Goal: Find specific page/section: Find specific page/section

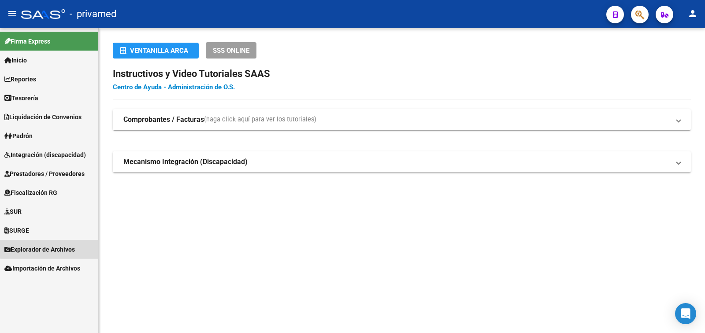
click at [55, 248] on span "Explorador de Archivos" at bounding box center [39, 250] width 70 height 10
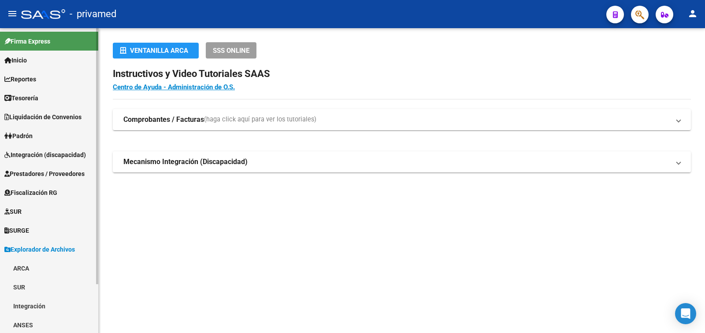
scroll to position [44, 0]
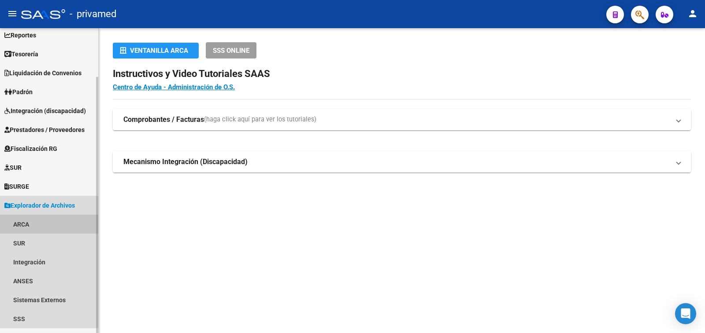
click at [38, 224] on link "ARCA" at bounding box center [49, 224] width 98 height 19
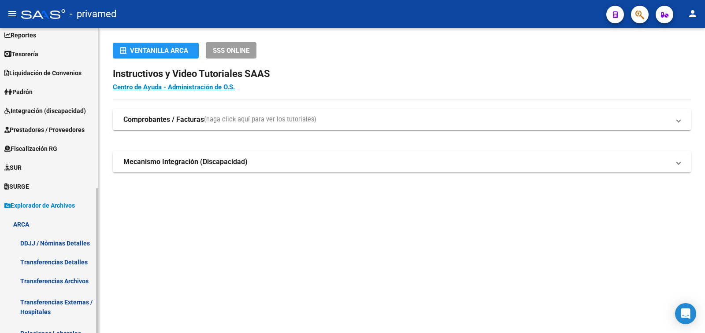
scroll to position [88, 0]
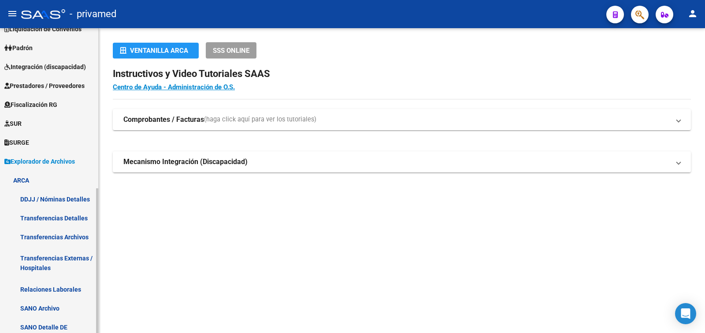
click at [67, 237] on link "Transferencias Archivos" at bounding box center [49, 237] width 98 height 19
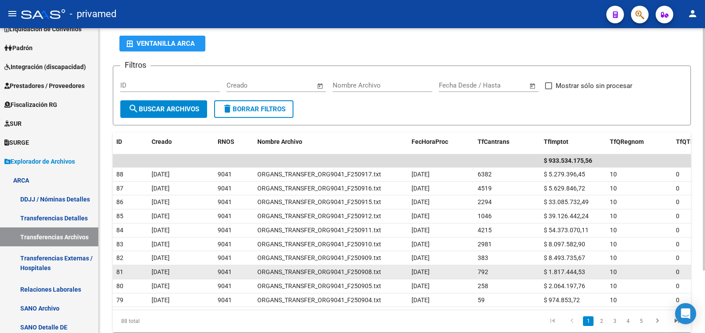
scroll to position [79, 0]
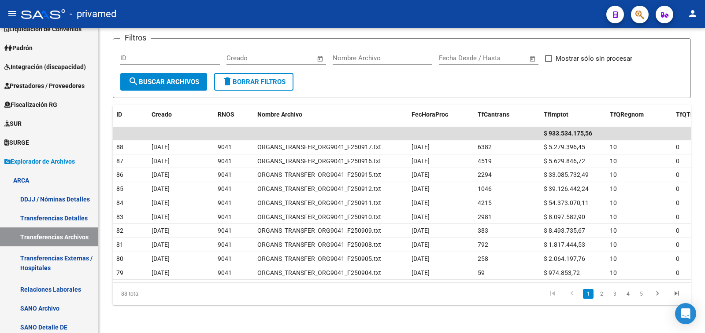
click at [692, 11] on mat-icon "person" at bounding box center [692, 13] width 11 height 11
click at [673, 59] on button "exit_to_app Salir" at bounding box center [675, 58] width 54 height 21
